Goal: Task Accomplishment & Management: Use online tool/utility

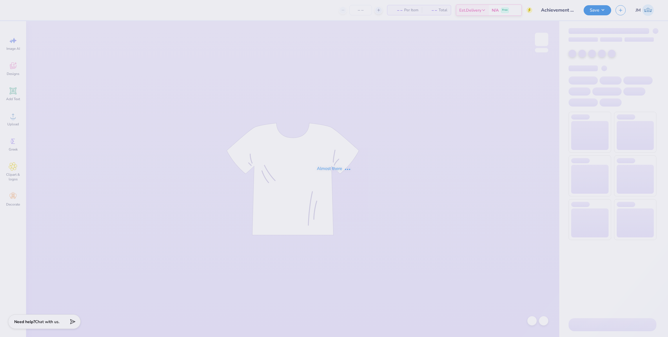
type input "12"
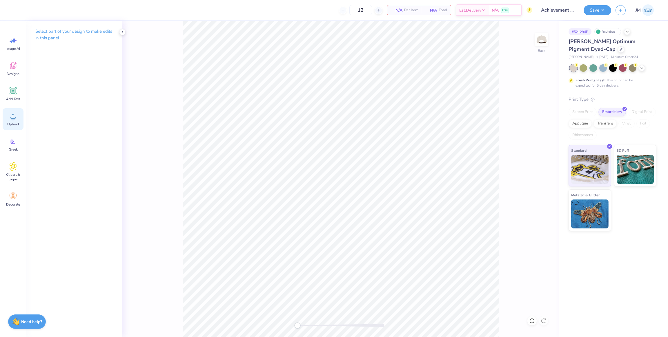
click at [12, 122] on span "Upload" at bounding box center [13, 124] width 12 height 5
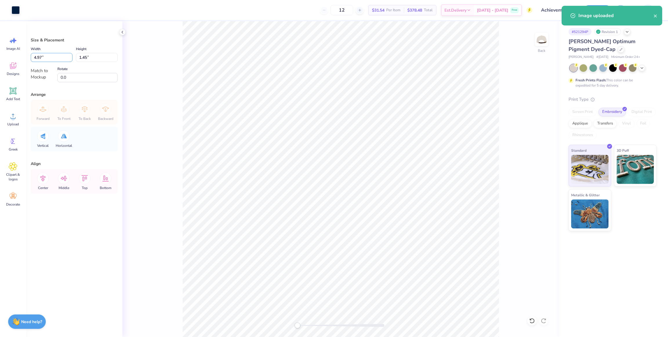
drag, startPoint x: 51, startPoint y: 58, endPoint x: 0, endPoint y: 54, distance: 51.5
click at [0, 54] on div "Art colors 12 $31.54 Per Item $378.48 Total Est. Delivery [DATE] - [DATE] Free …" at bounding box center [334, 168] width 668 height 337
drag, startPoint x: 12, startPoint y: 56, endPoint x: 1, endPoint y: 55, distance: 11.9
click at [1, 55] on div "Art colors 12 $31.54 Per Item $378.48 Total Est. Delivery [DATE] - [DATE] Free …" at bounding box center [334, 168] width 668 height 337
type input "5"
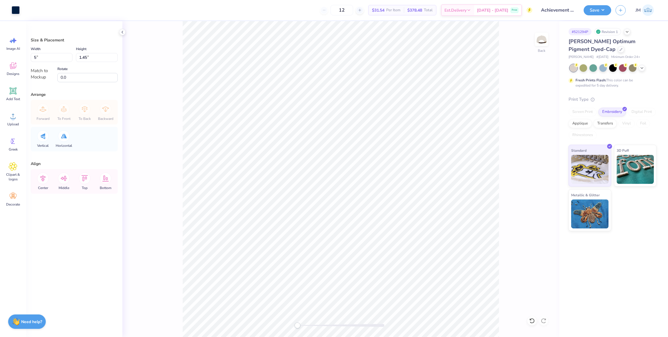
click at [177, 163] on div "Back" at bounding box center [340, 179] width 437 height 316
click at [69, 56] on input "4.99" at bounding box center [52, 57] width 42 height 9
click at [46, 57] on input "4.99" at bounding box center [52, 57] width 42 height 9
click at [69, 55] on input "4.99" at bounding box center [52, 57] width 42 height 9
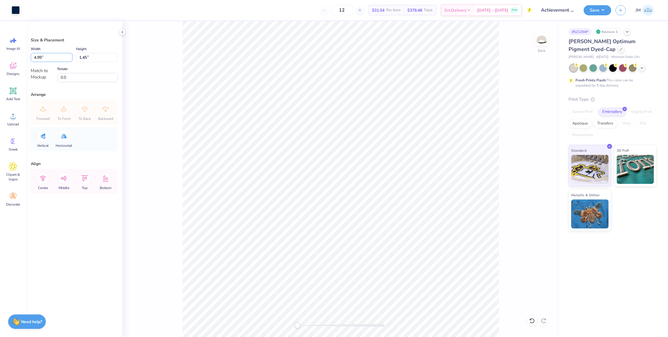
drag, startPoint x: 29, startPoint y: 52, endPoint x: 0, endPoint y: 48, distance: 29.2
click at [0, 48] on div "Art colors 12 $31.54 Per Item $378.48 Total Est. Delivery [DATE] - [DATE] Free …" at bounding box center [334, 168] width 668 height 337
type input "4.00"
type input "1.17"
drag, startPoint x: 50, startPoint y: 57, endPoint x: 0, endPoint y: 52, distance: 50.3
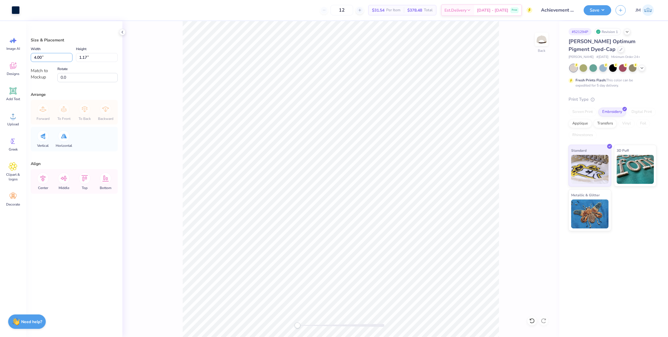
click at [0, 52] on div "Art colors 12 $31.54 Per Item $378.48 Total Est. Delivery [DATE] - [DATE] Free …" at bounding box center [334, 168] width 668 height 337
type input "4.99"
type input "1.45"
click at [596, 6] on button "Save" at bounding box center [598, 9] width 28 height 10
click at [592, 14] on button "Save" at bounding box center [598, 9] width 28 height 10
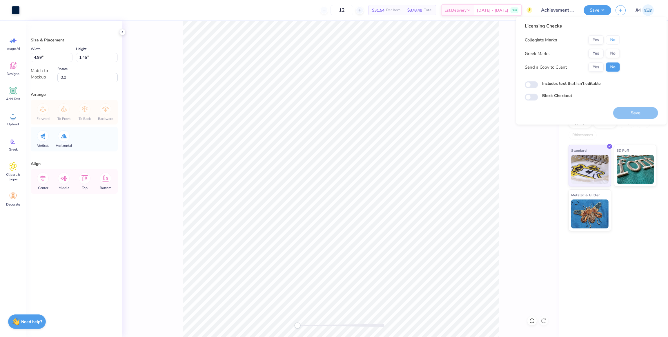
click at [613, 43] on button "No" at bounding box center [613, 39] width 14 height 9
click at [605, 54] on div "Yes No" at bounding box center [604, 53] width 31 height 9
click at [610, 51] on button "No" at bounding box center [613, 53] width 14 height 9
click at [634, 114] on button "Save" at bounding box center [635, 113] width 45 height 12
